Goal: Task Accomplishment & Management: Manage account settings

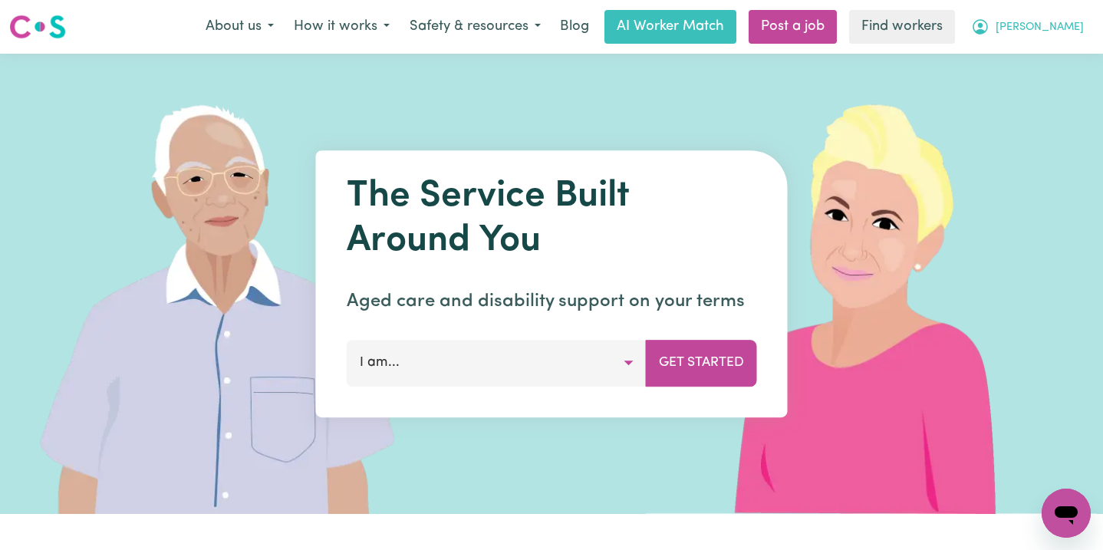
click at [1060, 20] on span "[PERSON_NAME]" at bounding box center [1040, 27] width 88 height 17
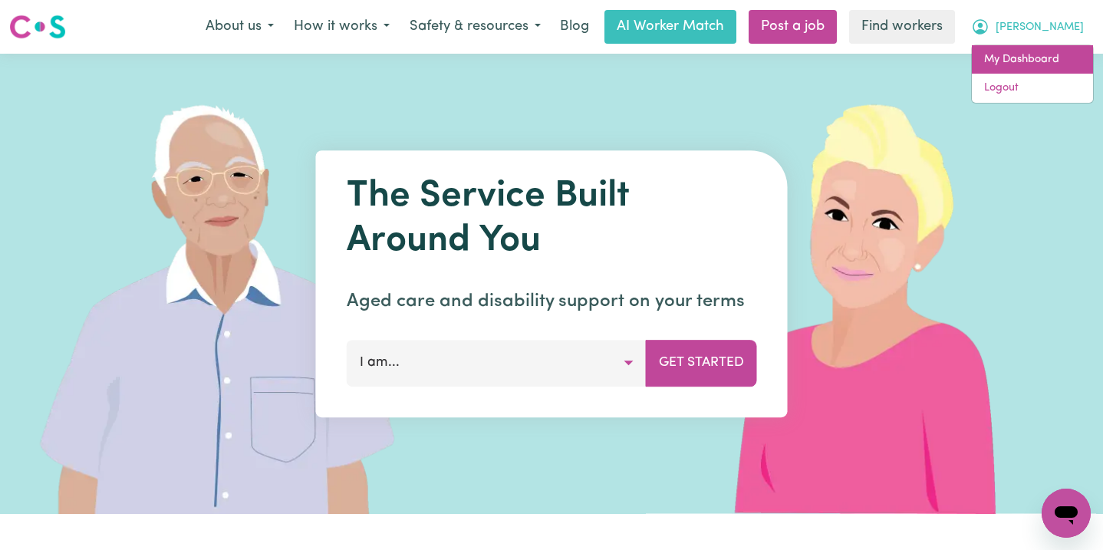
click at [1043, 62] on link "My Dashboard" at bounding box center [1032, 59] width 121 height 29
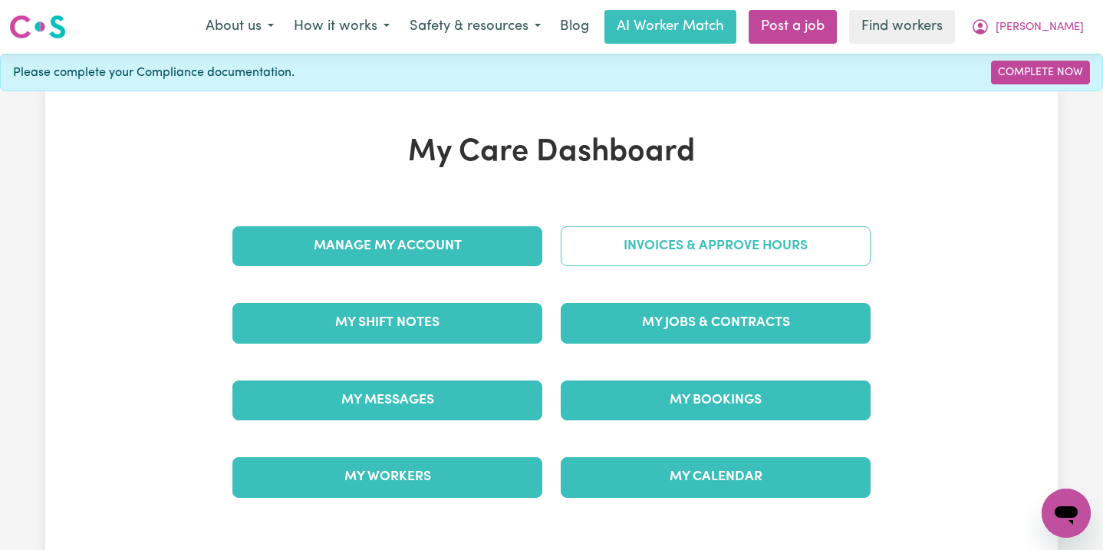
click at [676, 259] on link "Invoices & Approve Hours" at bounding box center [716, 246] width 310 height 40
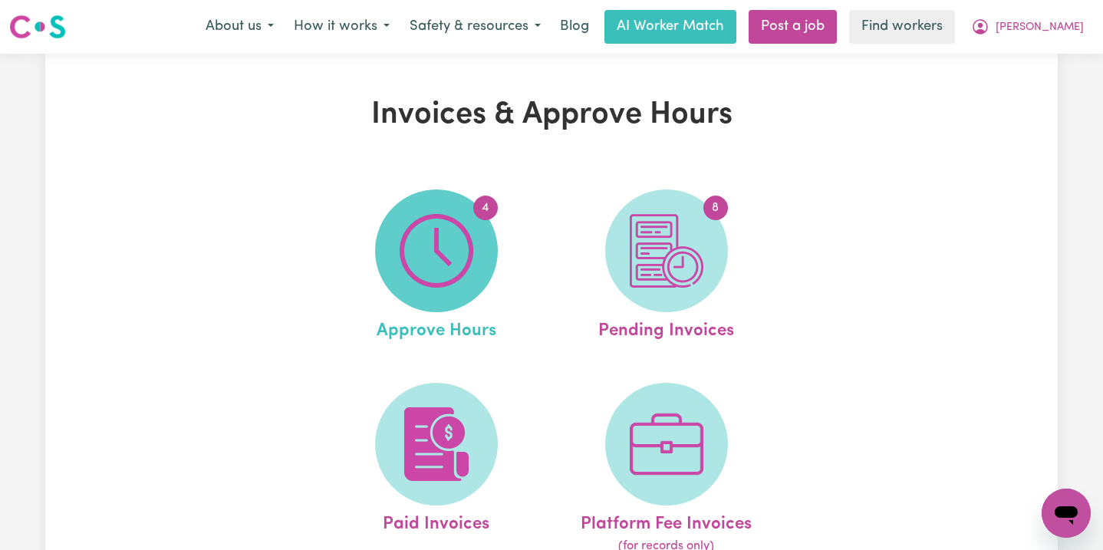
click at [440, 262] on img at bounding box center [437, 251] width 74 height 74
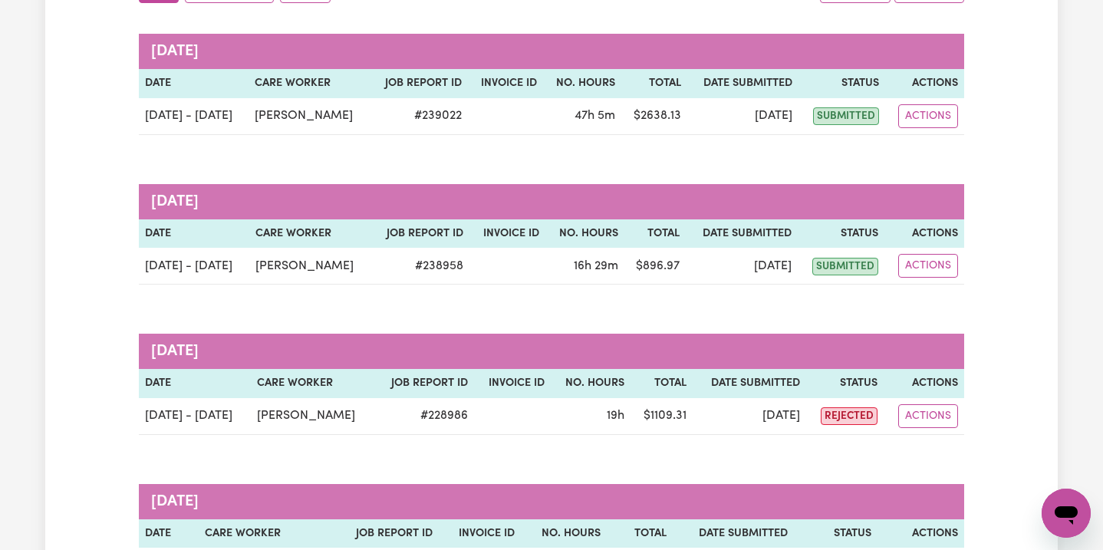
scroll to position [210, 0]
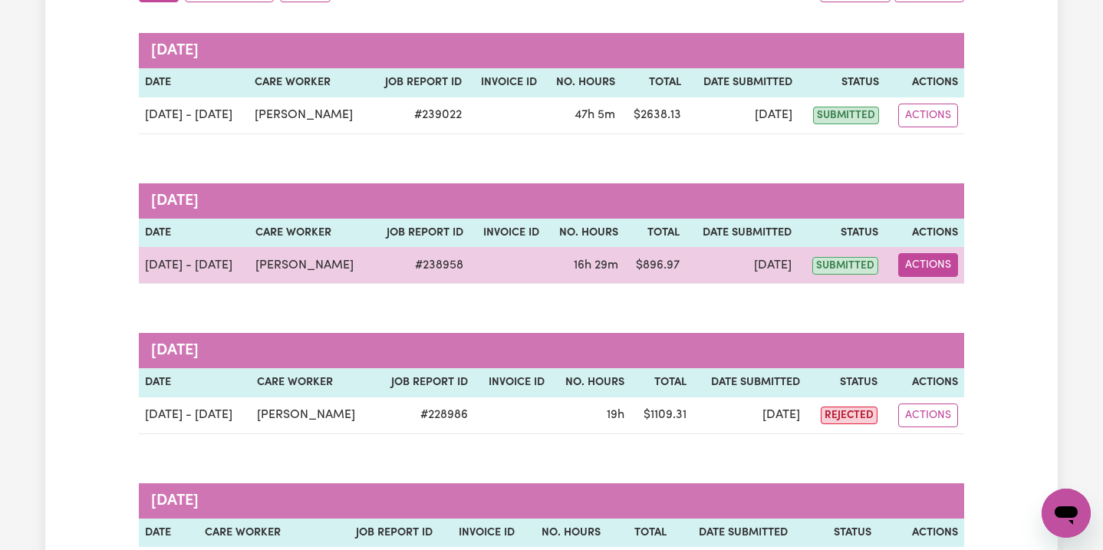
click at [943, 265] on button "Actions" at bounding box center [929, 265] width 60 height 24
click at [945, 302] on link "View Job Report" at bounding box center [967, 300] width 131 height 31
select select "pm"
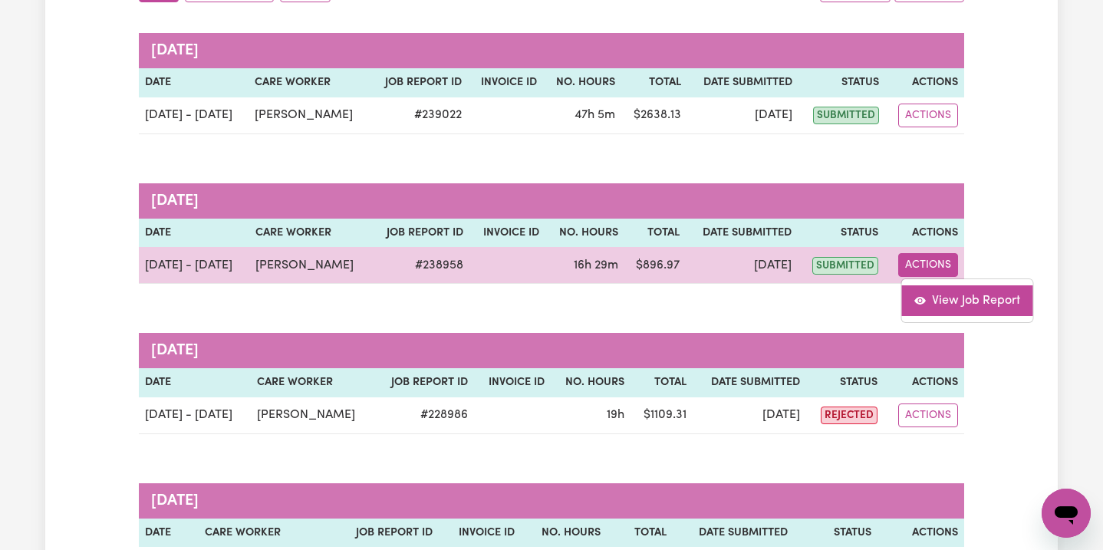
select select "pm"
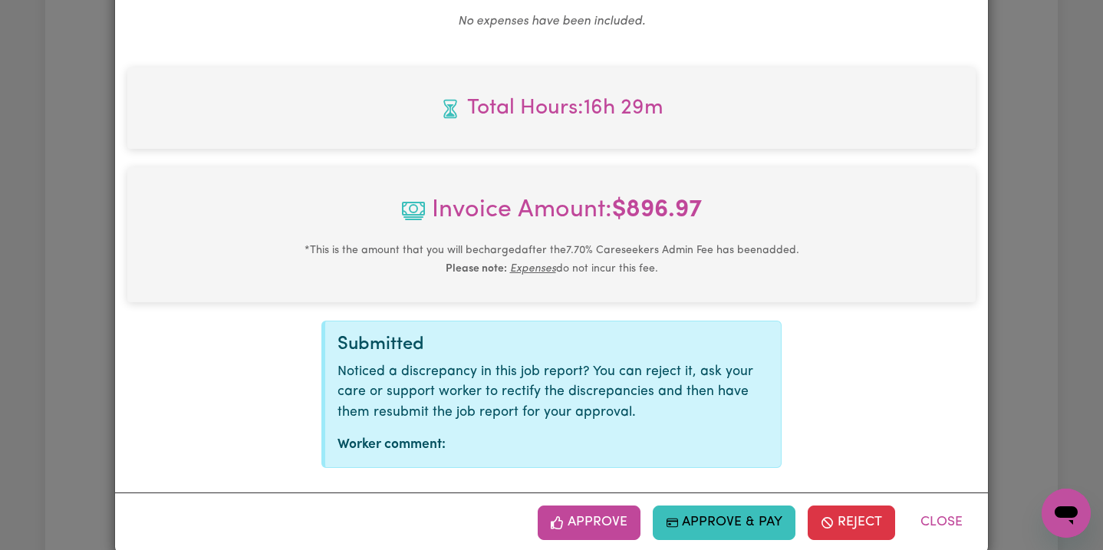
scroll to position [1403, 0]
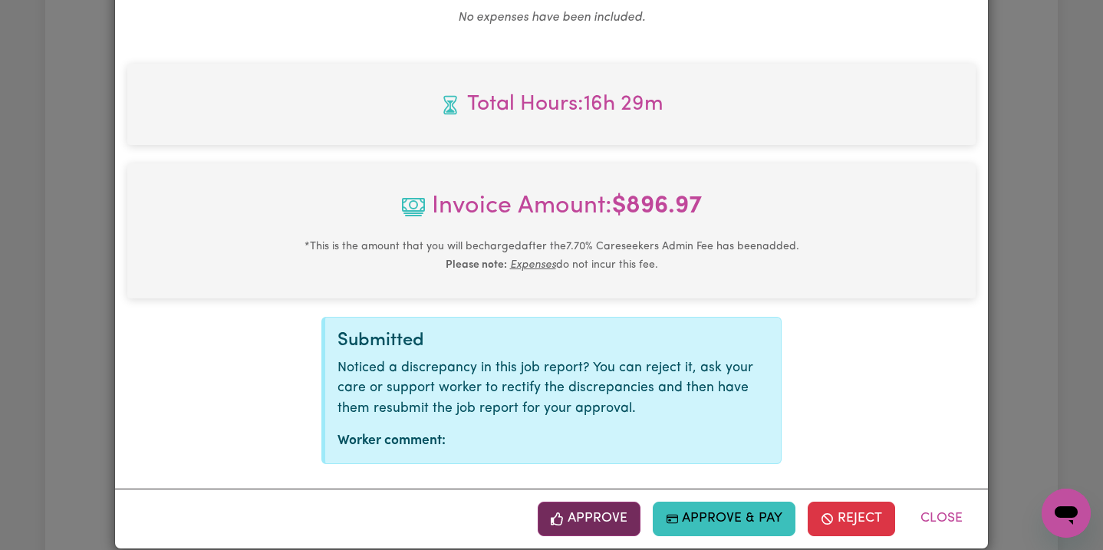
click at [602, 502] on button "Approve" at bounding box center [589, 519] width 103 height 34
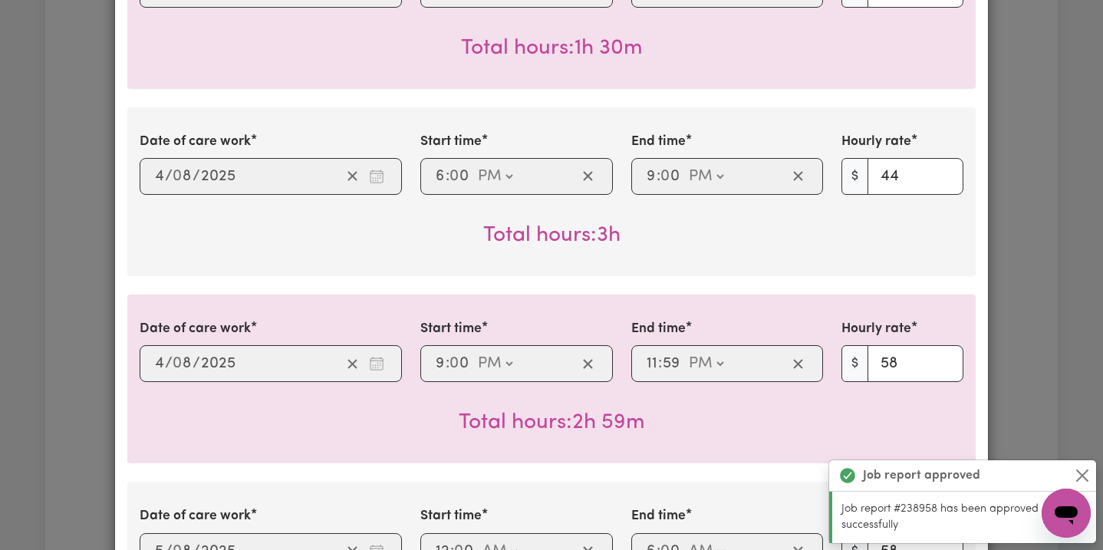
scroll to position [0, 0]
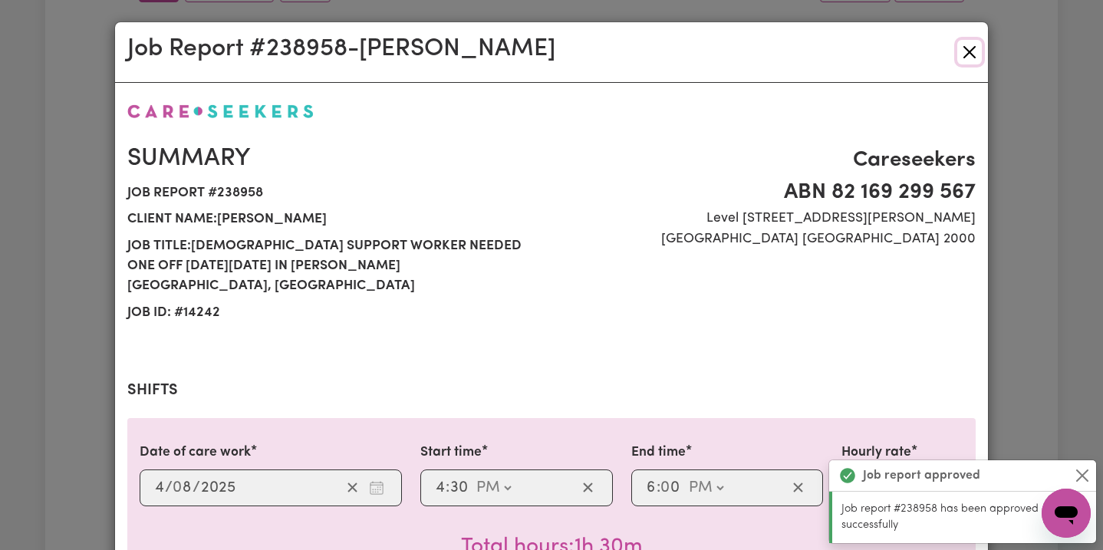
click at [965, 51] on button "Close" at bounding box center [970, 52] width 25 height 25
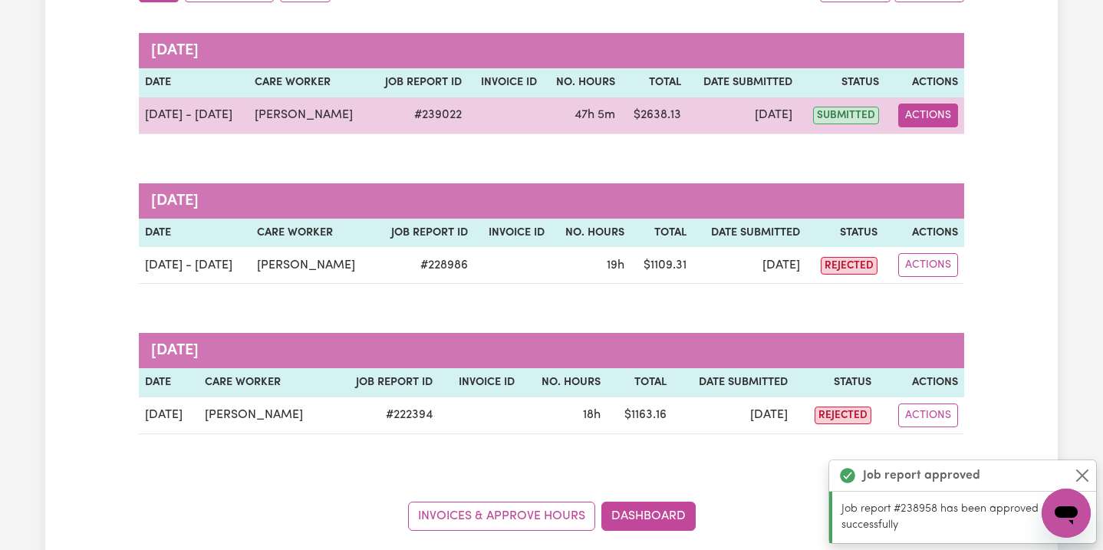
click at [931, 109] on button "Actions" at bounding box center [929, 116] width 60 height 24
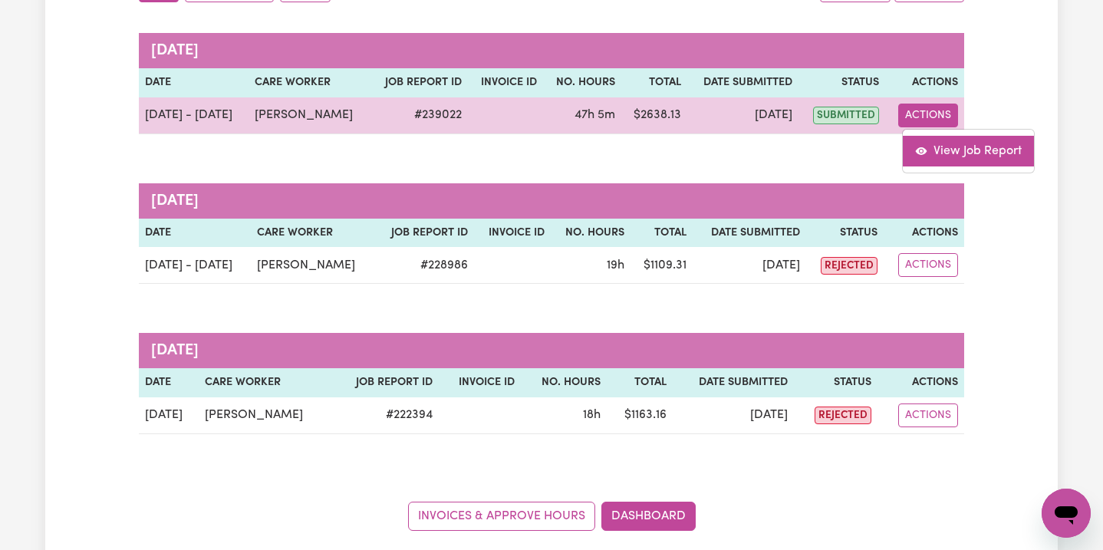
click at [938, 147] on link "View Job Report" at bounding box center [968, 151] width 131 height 31
select select "pm"
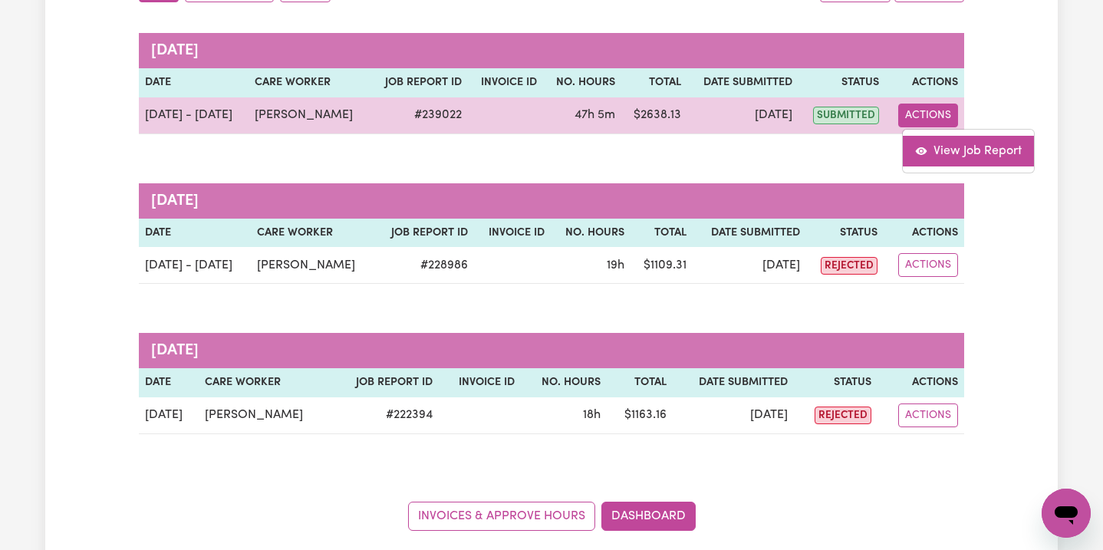
select select "pm"
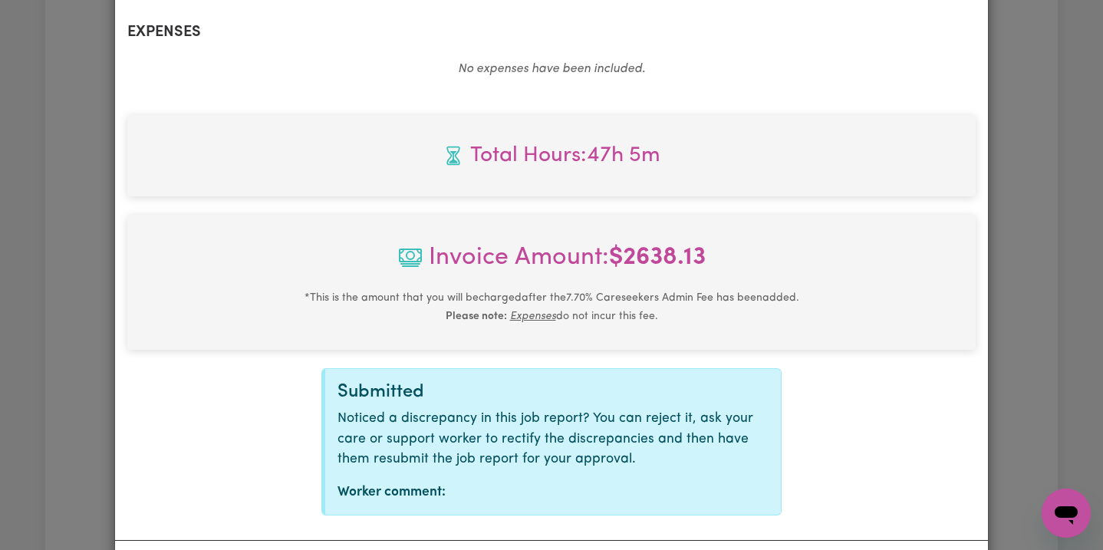
scroll to position [2153, 0]
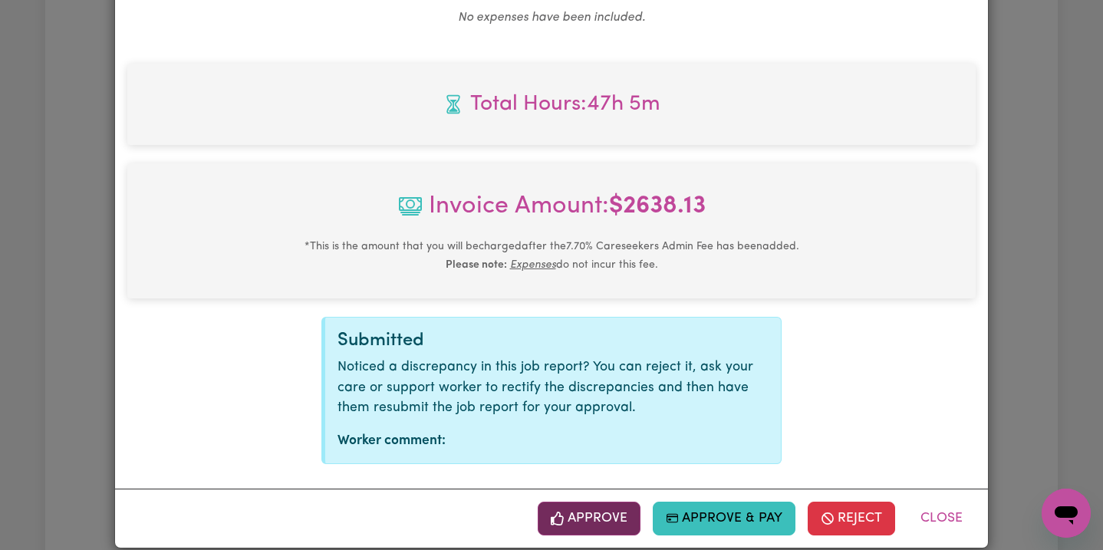
click at [573, 502] on button "Approve" at bounding box center [589, 519] width 103 height 34
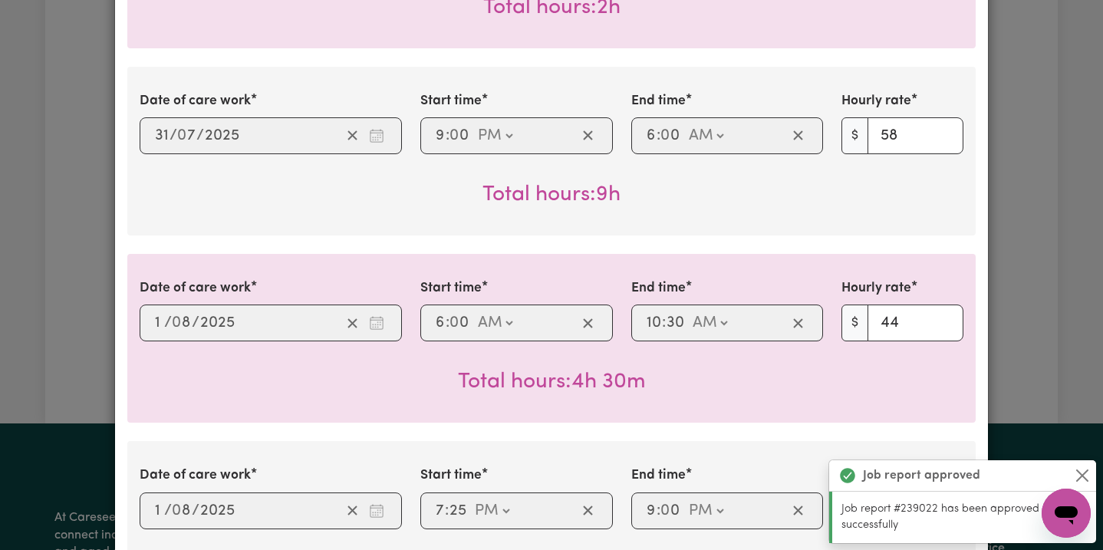
scroll to position [0, 0]
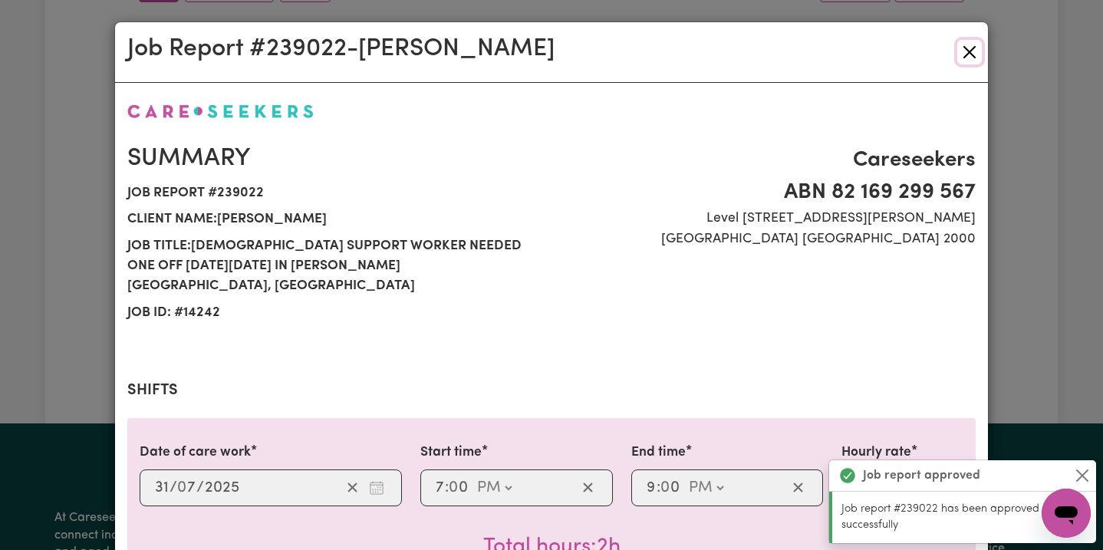
click at [969, 54] on button "Close" at bounding box center [970, 52] width 25 height 25
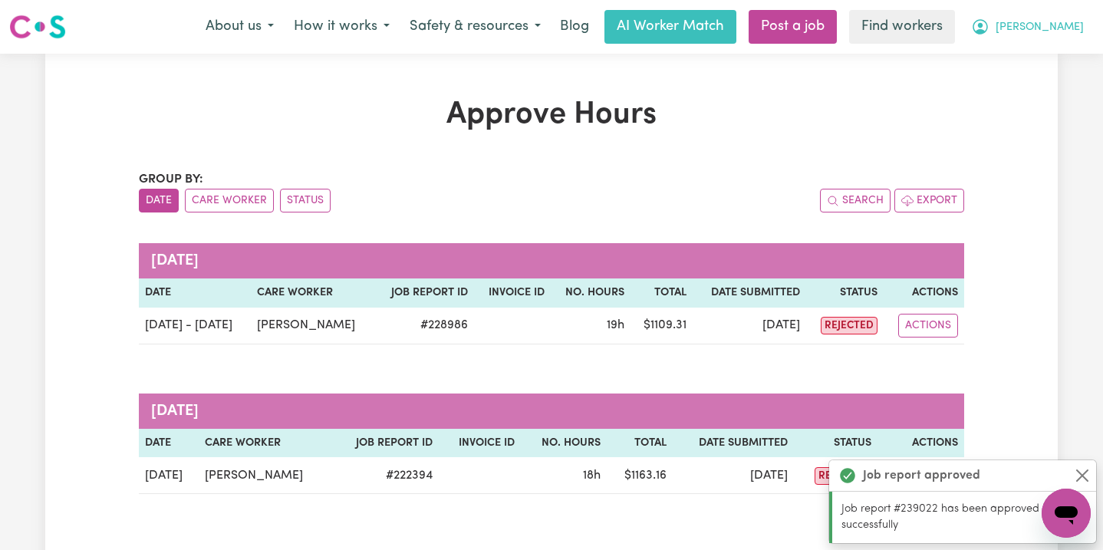
click at [1077, 37] on button "[PERSON_NAME]" at bounding box center [1028, 27] width 133 height 32
click at [1057, 61] on link "My Dashboard" at bounding box center [1032, 59] width 121 height 29
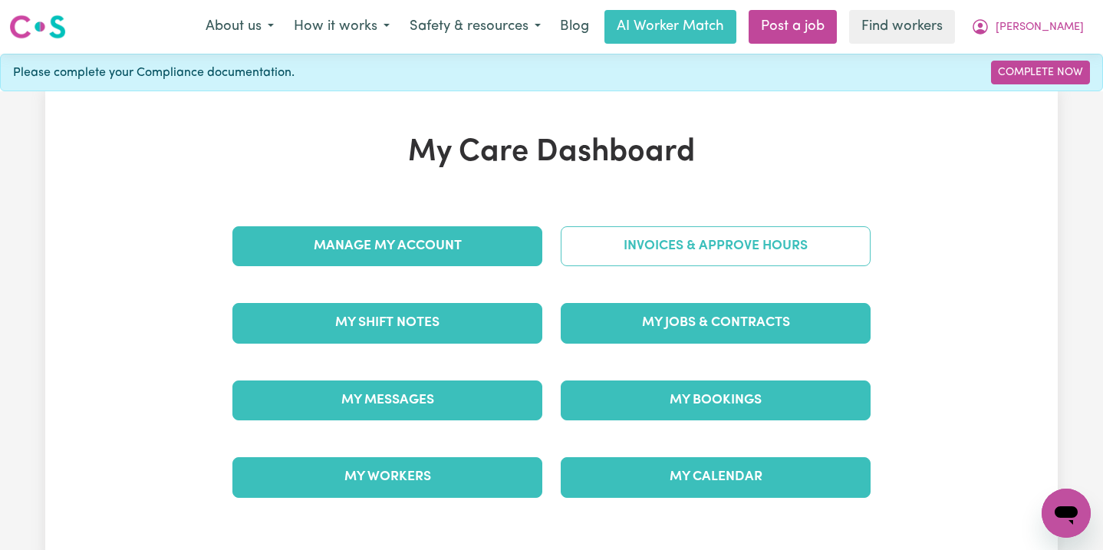
click at [787, 240] on link "Invoices & Approve Hours" at bounding box center [716, 246] width 310 height 40
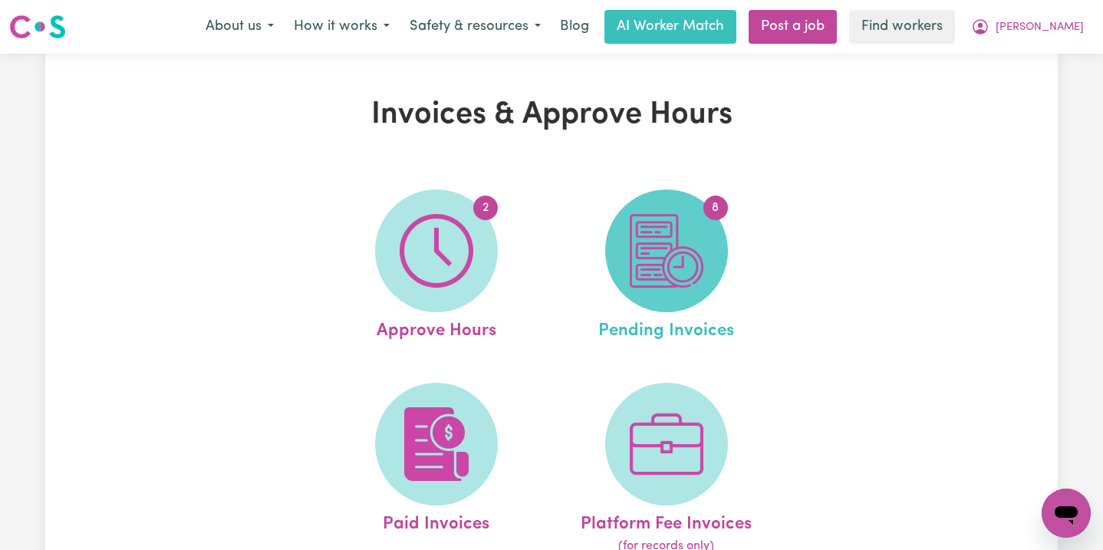
click at [693, 259] on img at bounding box center [667, 251] width 74 height 74
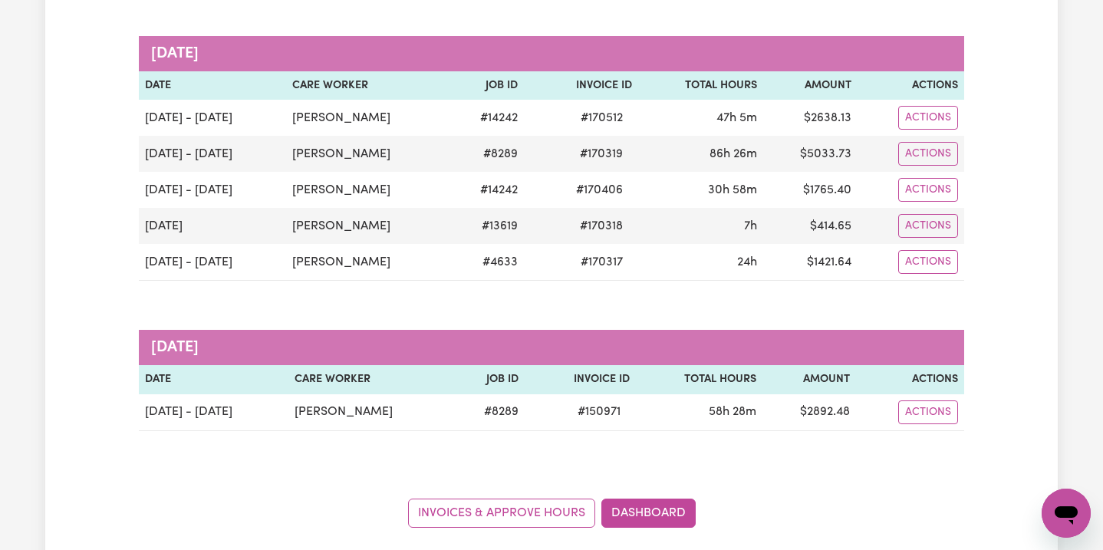
scroll to position [439, 0]
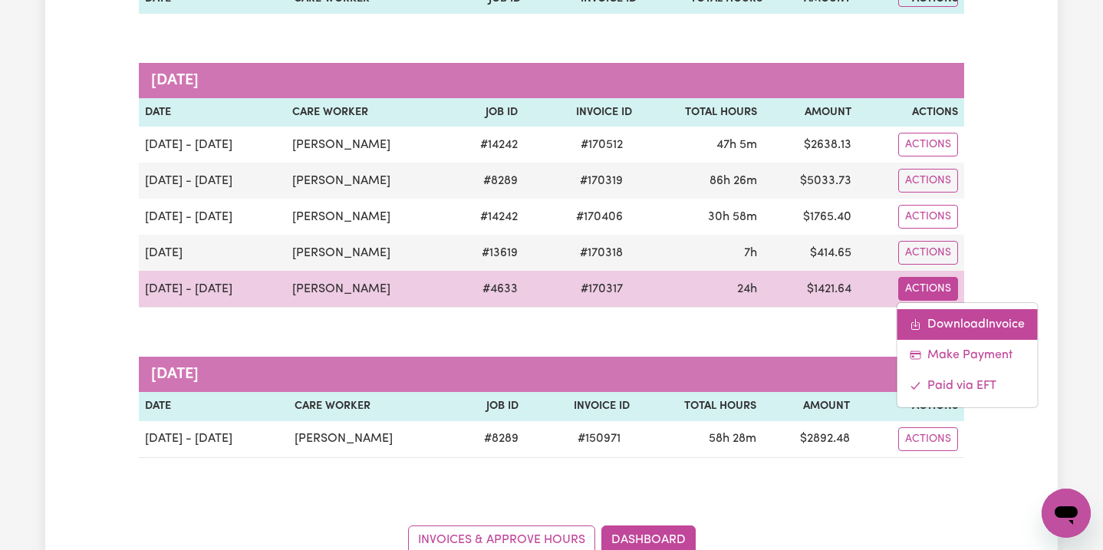
click at [926, 315] on link "Download Invoice" at bounding box center [967, 324] width 140 height 31
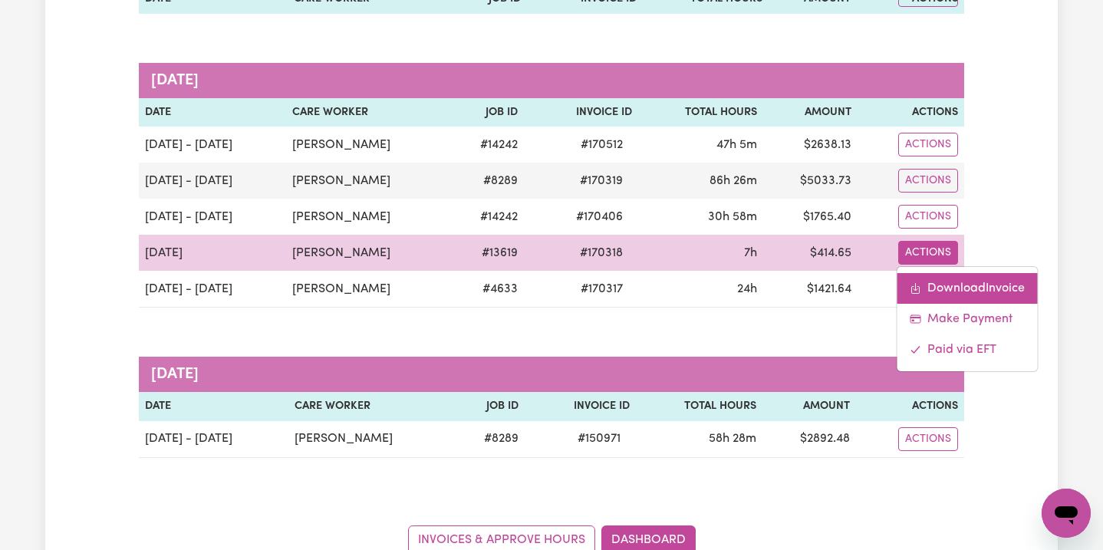
click at [934, 287] on link "Download Invoice" at bounding box center [967, 288] width 140 height 31
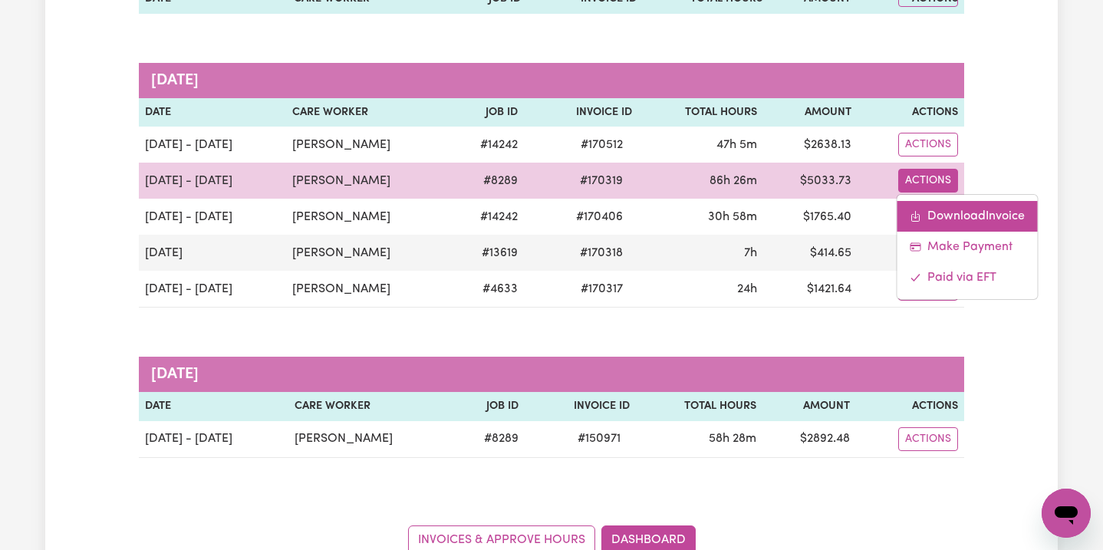
click at [948, 215] on link "Download Invoice" at bounding box center [967, 216] width 140 height 31
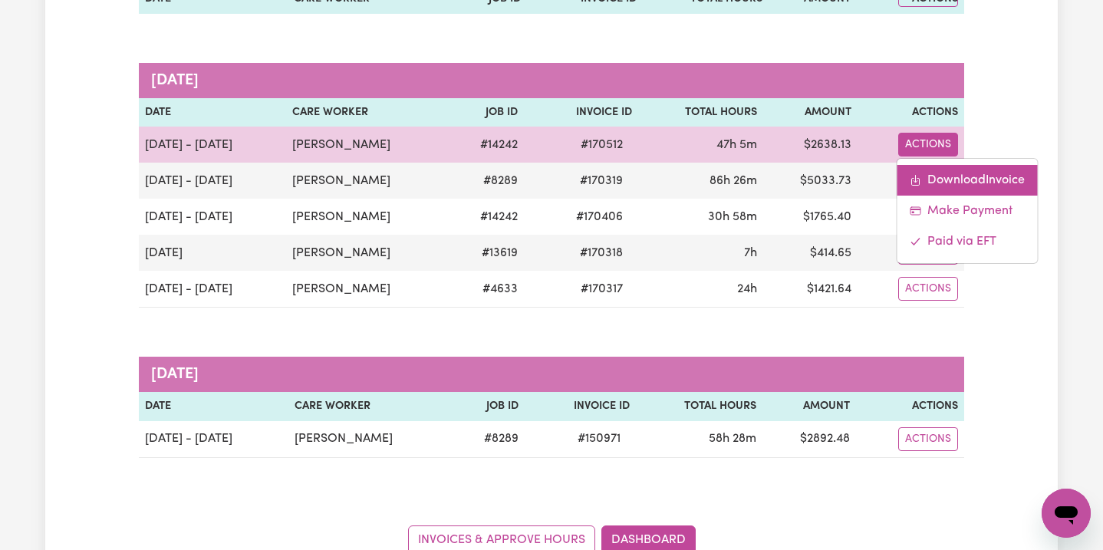
click at [940, 174] on link "Download Invoice" at bounding box center [967, 180] width 140 height 31
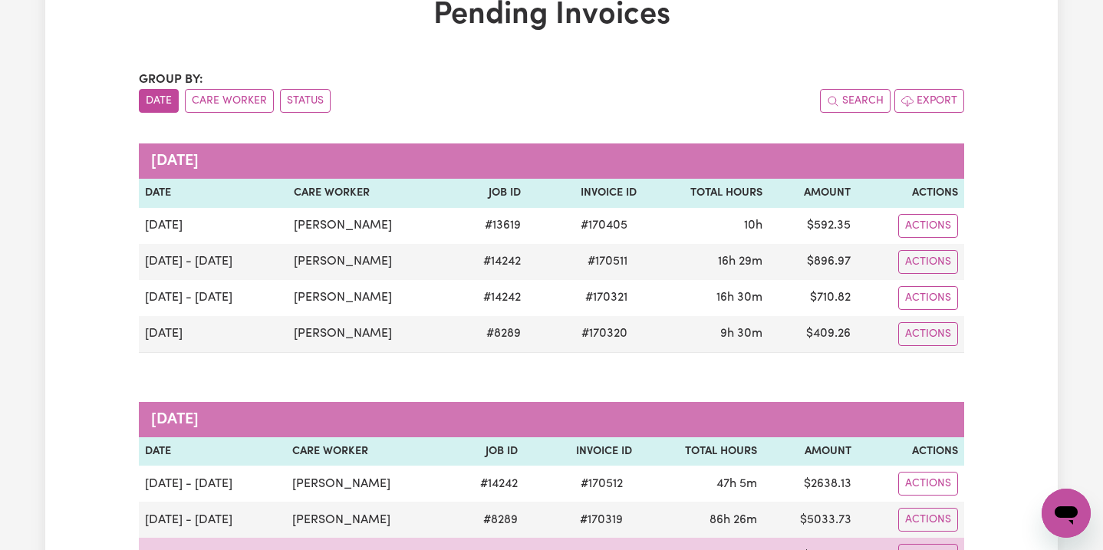
scroll to position [90, 0]
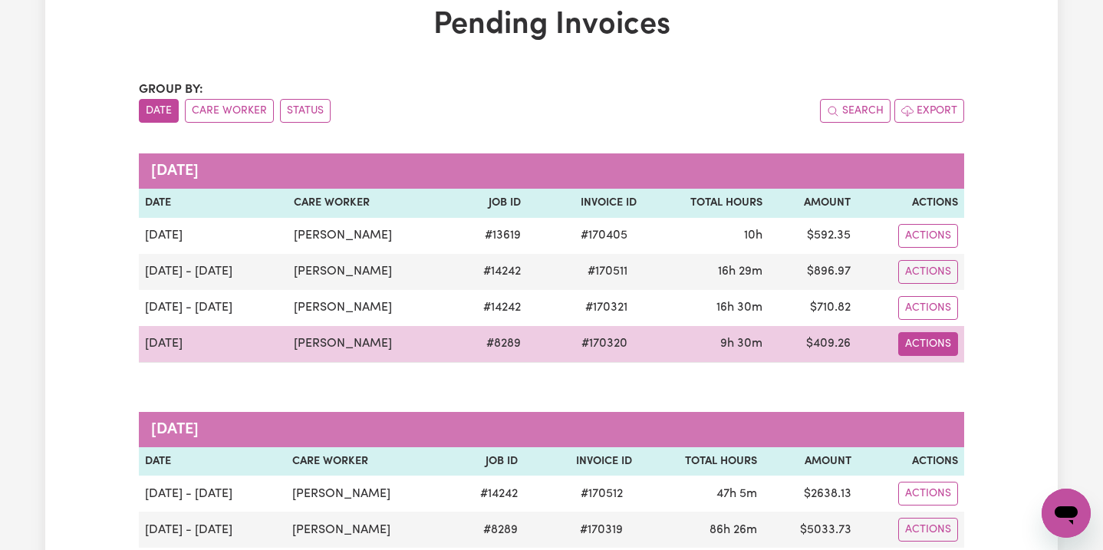
click at [934, 248] on button "Actions" at bounding box center [929, 236] width 60 height 24
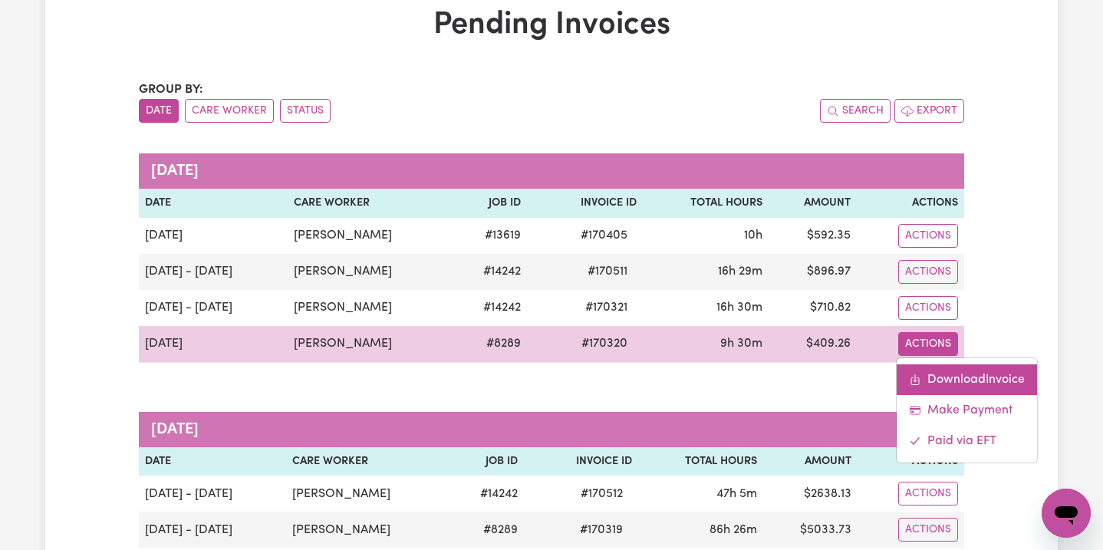
click at [934, 371] on link "Download Invoice" at bounding box center [967, 379] width 140 height 31
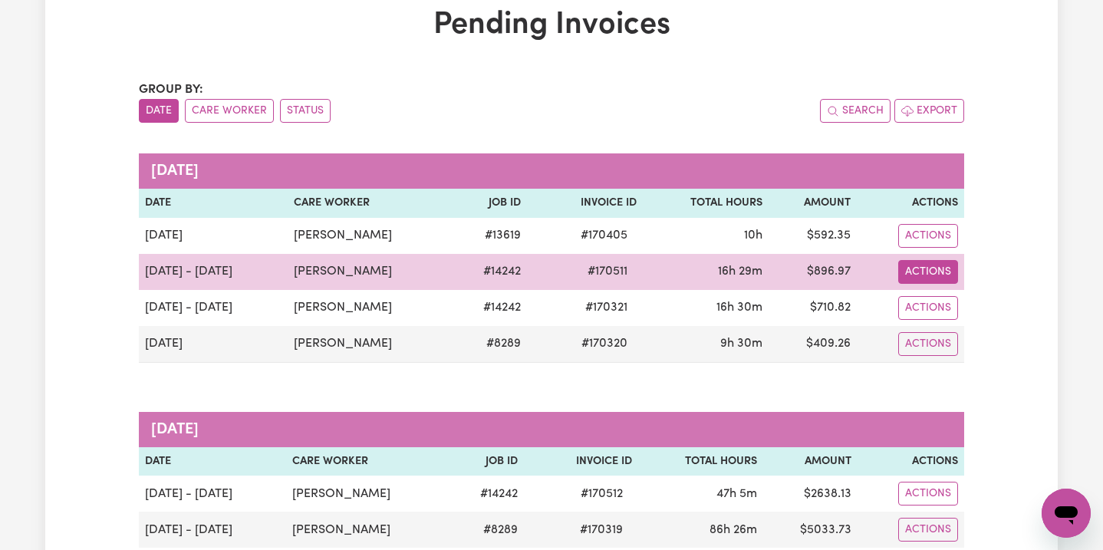
click at [929, 248] on button "Actions" at bounding box center [929, 236] width 60 height 24
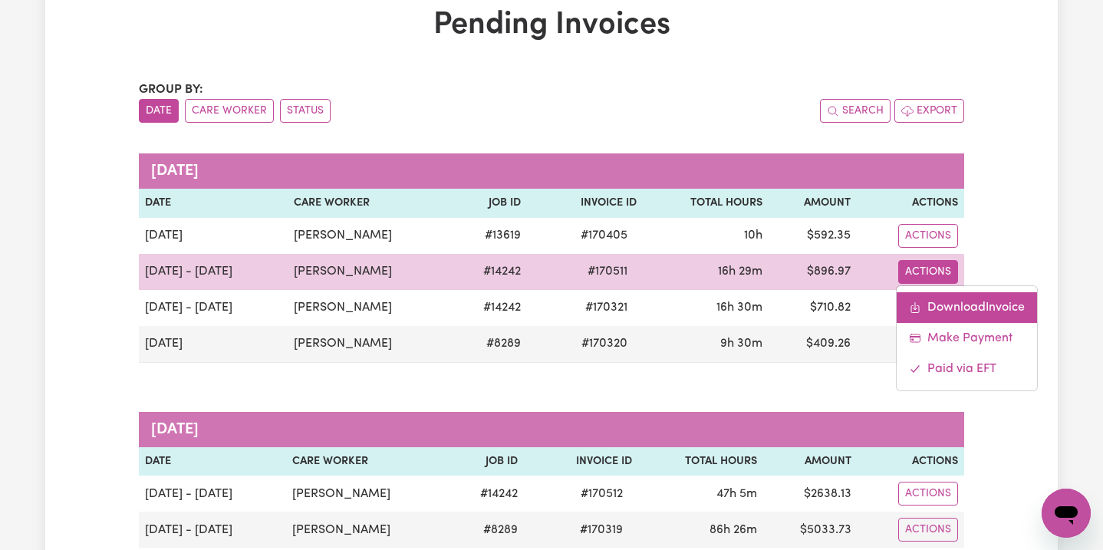
click at [937, 301] on link "Download Invoice" at bounding box center [967, 307] width 140 height 31
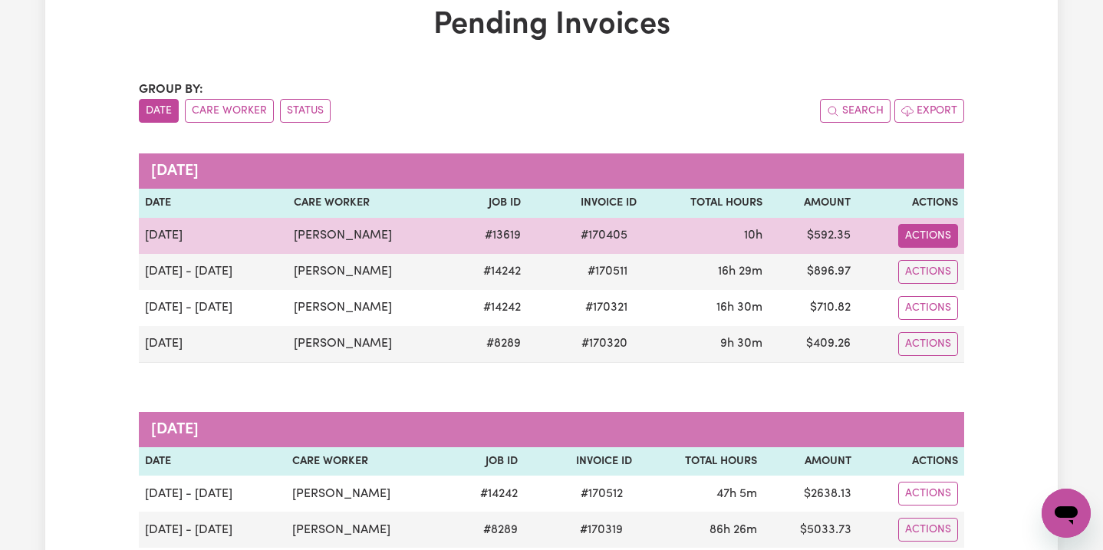
click at [929, 229] on button "Actions" at bounding box center [929, 236] width 60 height 24
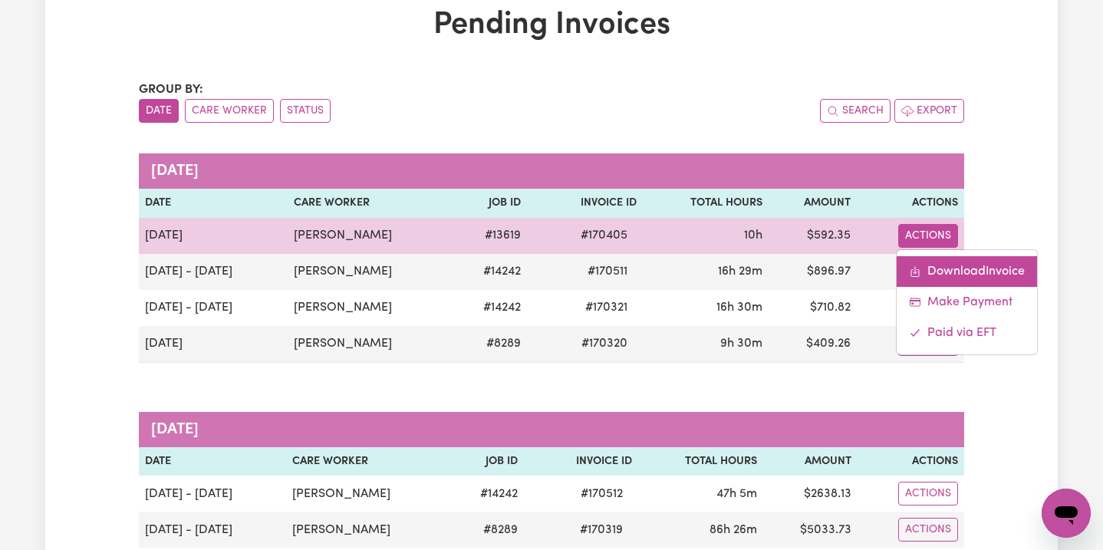
click at [932, 272] on link "Download Invoice" at bounding box center [967, 271] width 140 height 31
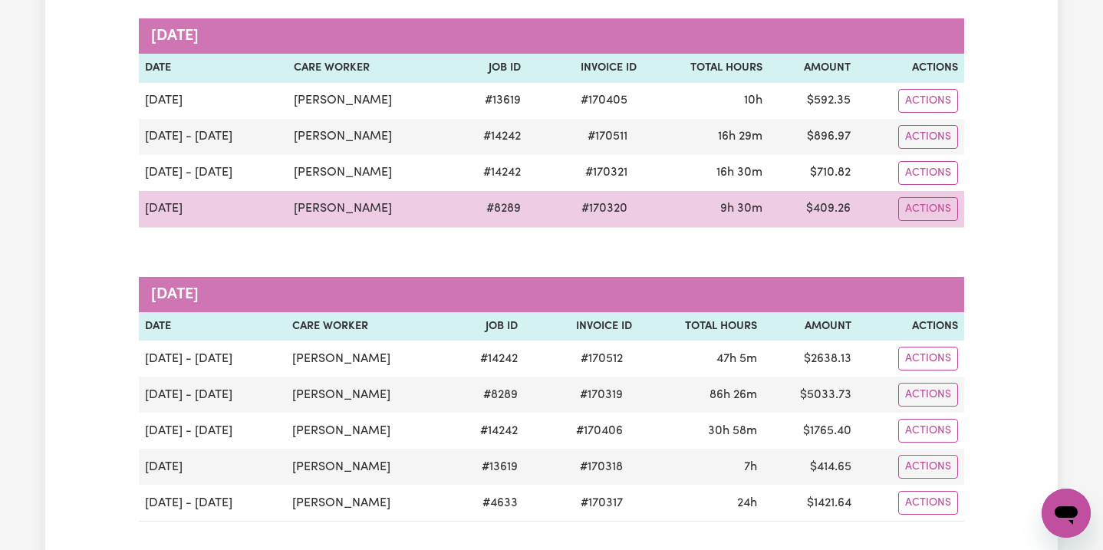
scroll to position [230, 0]
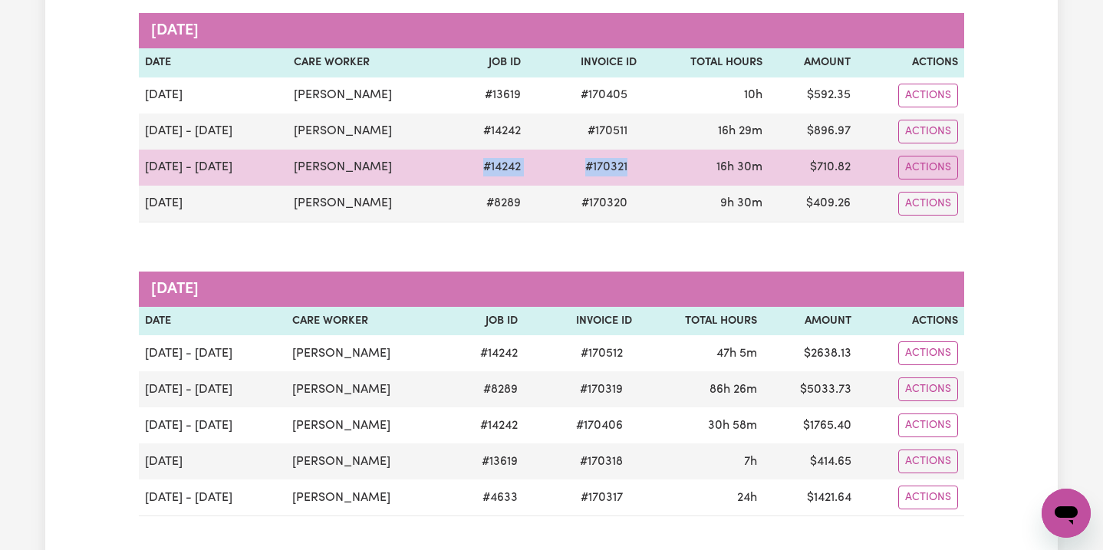
drag, startPoint x: 656, startPoint y: 161, endPoint x: 484, endPoint y: 170, distance: 172.1
click at [484, 170] on tr "[DATE] - [DATE] [PERSON_NAME] # 14242 # 170321 16h 30m $ 710.82 Actions" at bounding box center [552, 168] width 826 height 36
copy tr "# 14242 # 170321"
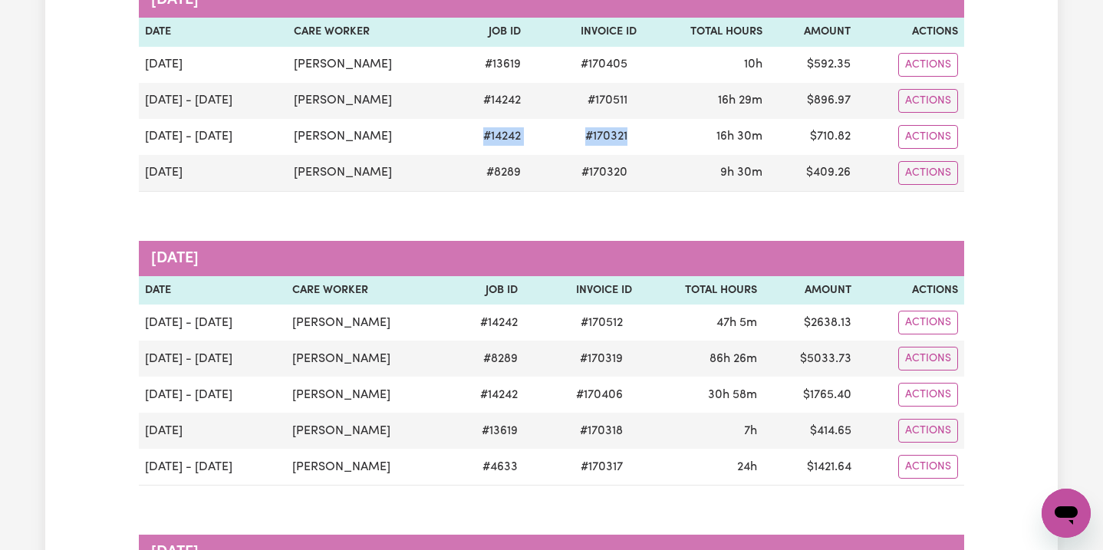
scroll to position [262, 0]
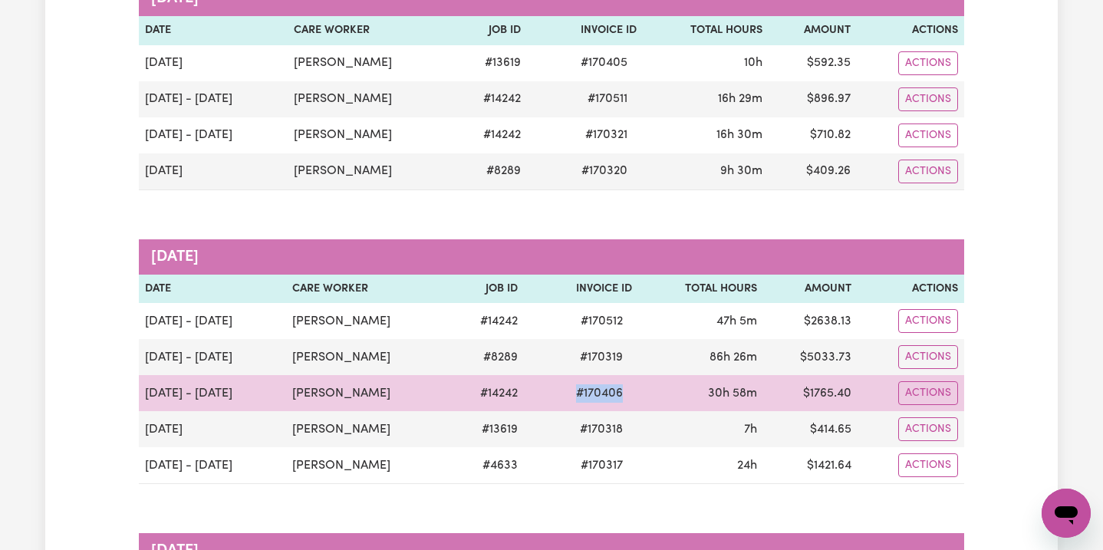
drag, startPoint x: 641, startPoint y: 394, endPoint x: 581, endPoint y: 393, distance: 59.9
click at [581, 393] on td "# 170406" at bounding box center [581, 393] width 114 height 36
copy span "# 170406"
